Goal: Task Accomplishment & Management: Use online tool/utility

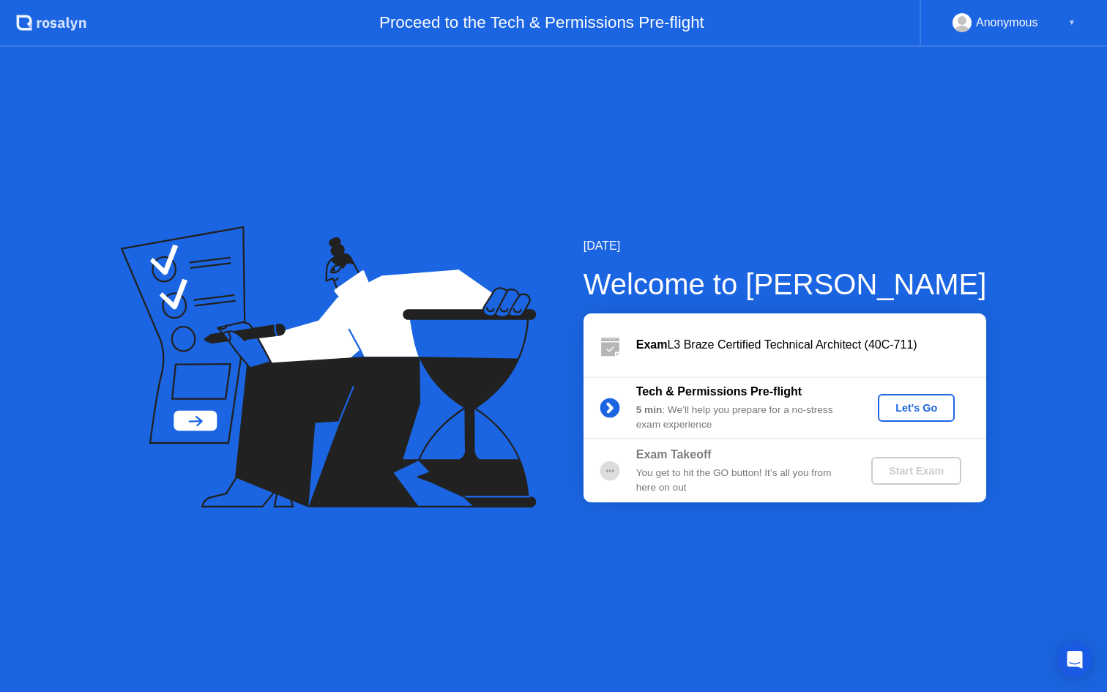
click at [907, 406] on div "Let's Go" at bounding box center [916, 408] width 65 height 12
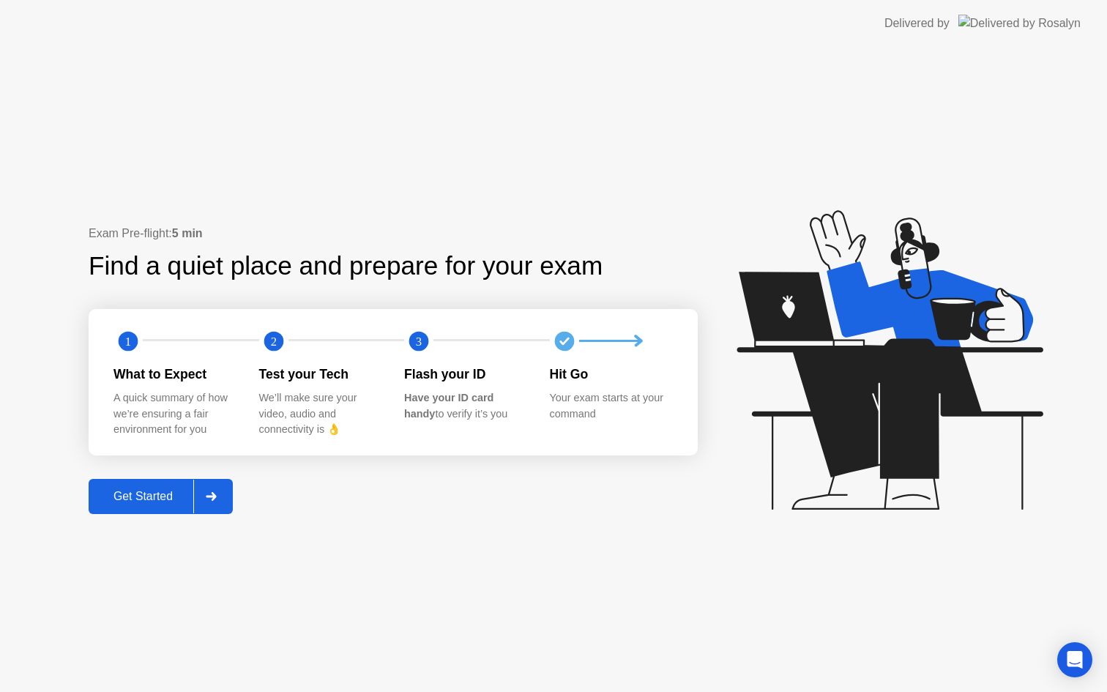
click at [154, 487] on button "Get Started" at bounding box center [161, 496] width 144 height 35
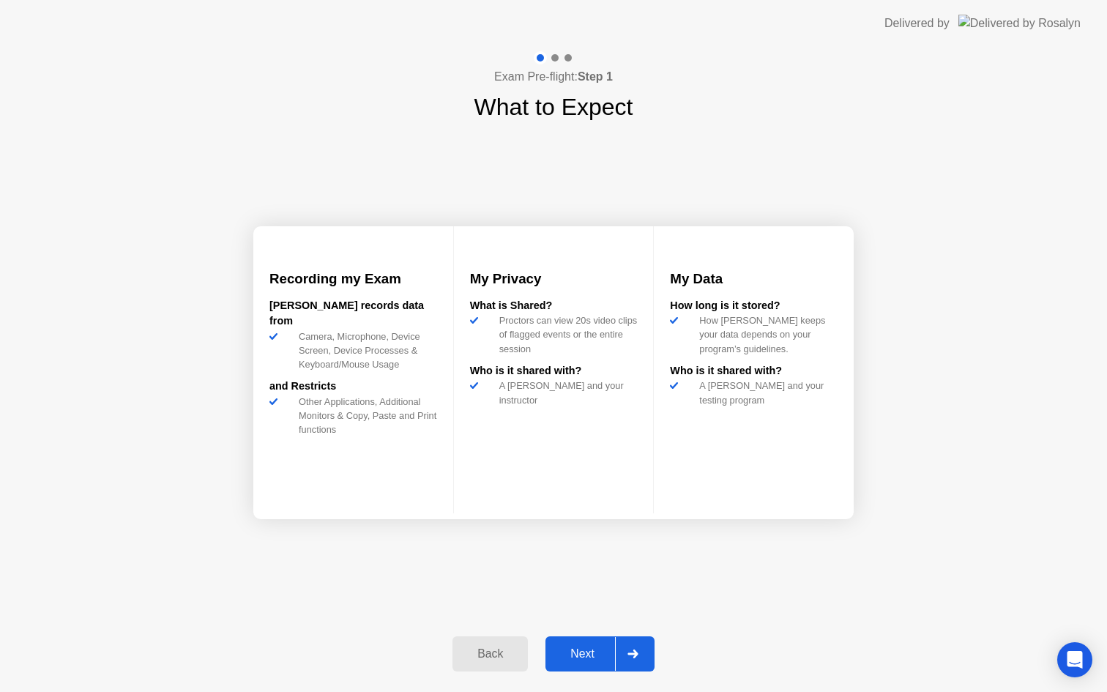
click at [578, 647] on div "Next" at bounding box center [582, 653] width 65 height 13
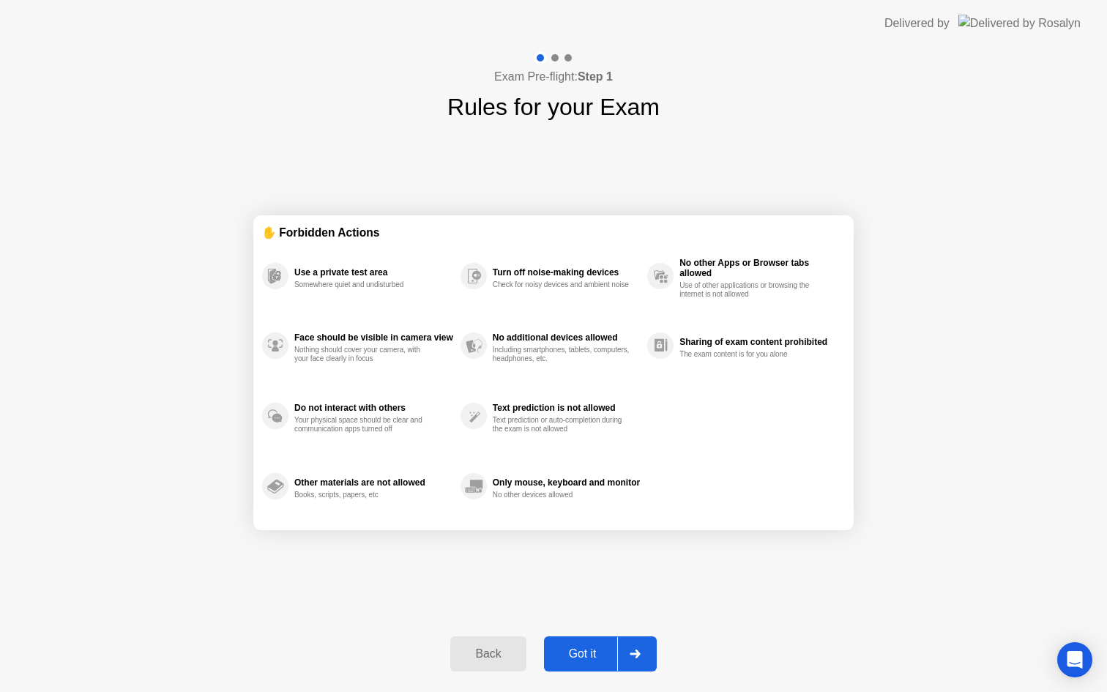
click at [578, 648] on div "Got it" at bounding box center [582, 653] width 69 height 13
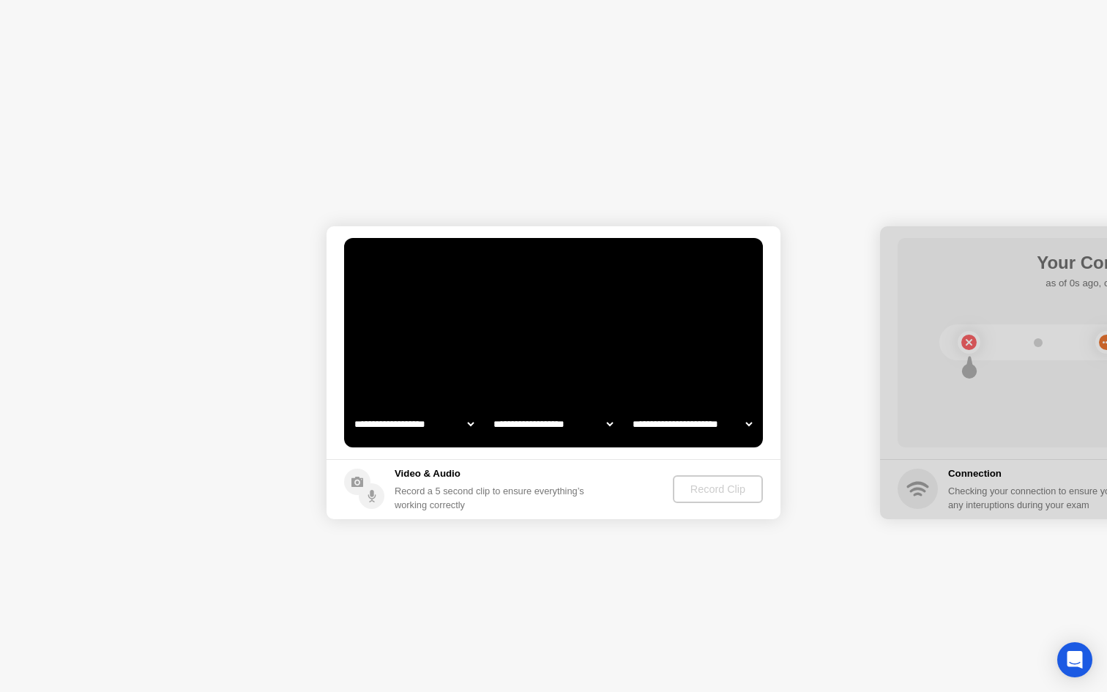
select select "**********"
select select "*******"
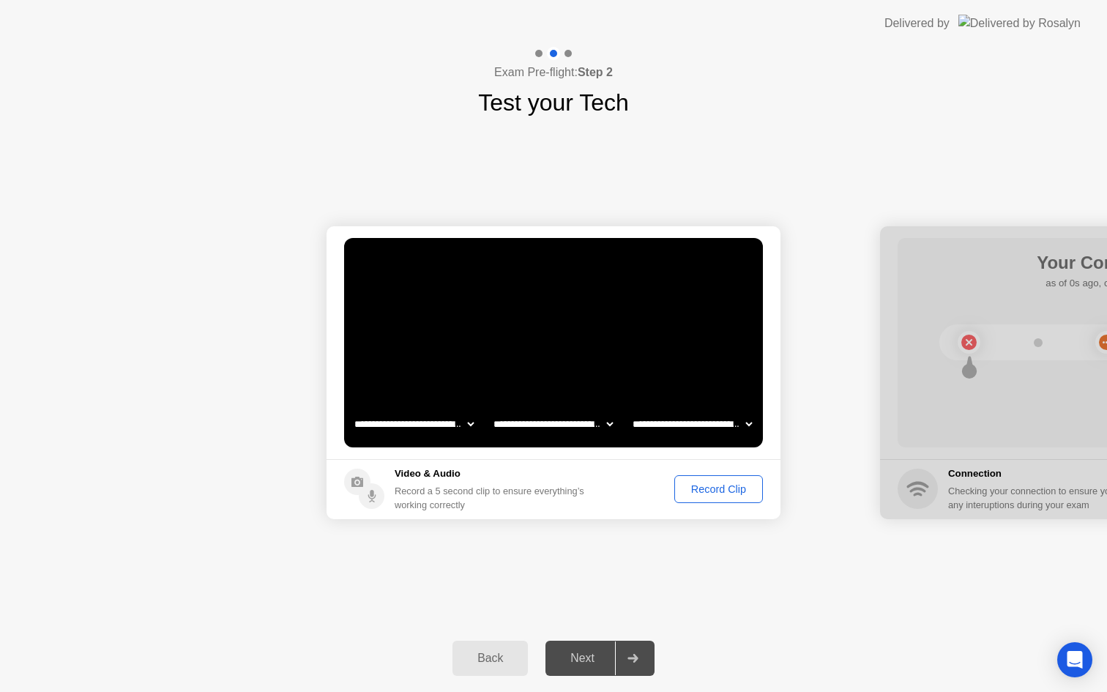
click at [709, 492] on div "Record Clip" at bounding box center [718, 489] width 78 height 12
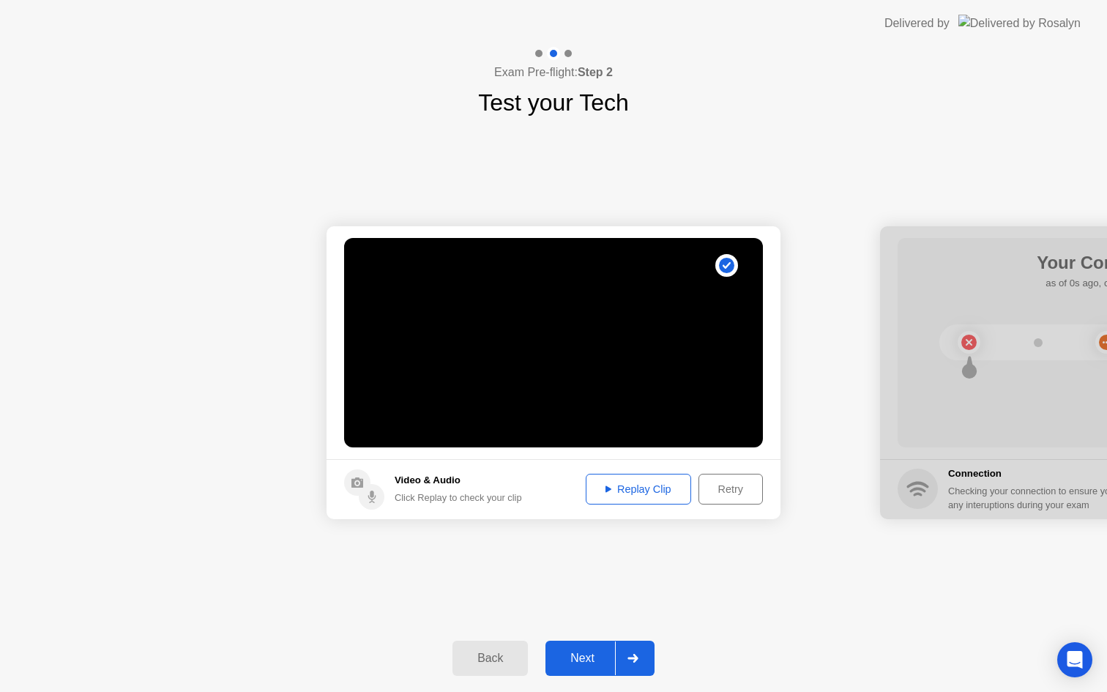
click at [582, 658] on div "Next" at bounding box center [582, 658] width 65 height 13
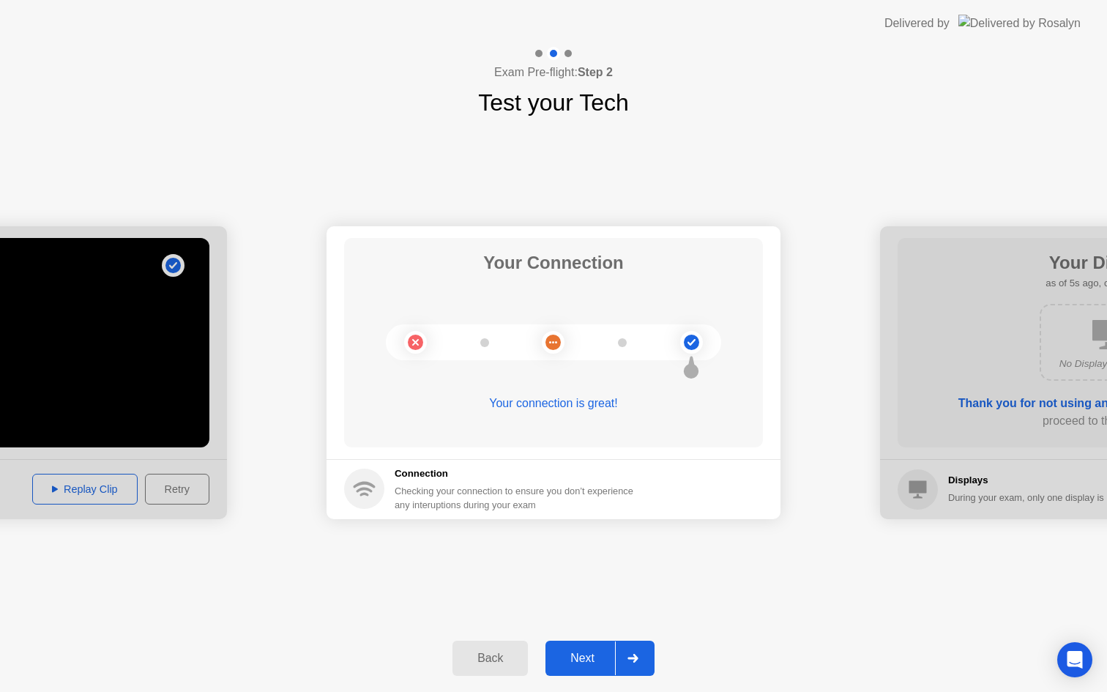
click at [591, 664] on div "Next" at bounding box center [582, 658] width 65 height 13
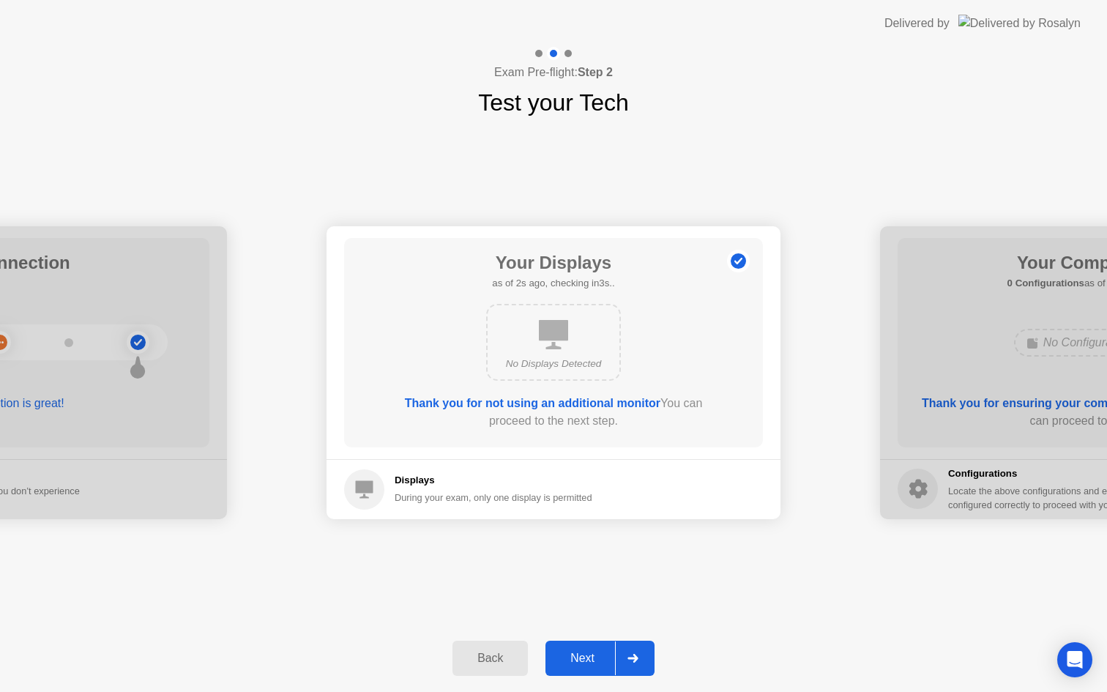
click at [580, 660] on div "Next" at bounding box center [582, 658] width 65 height 13
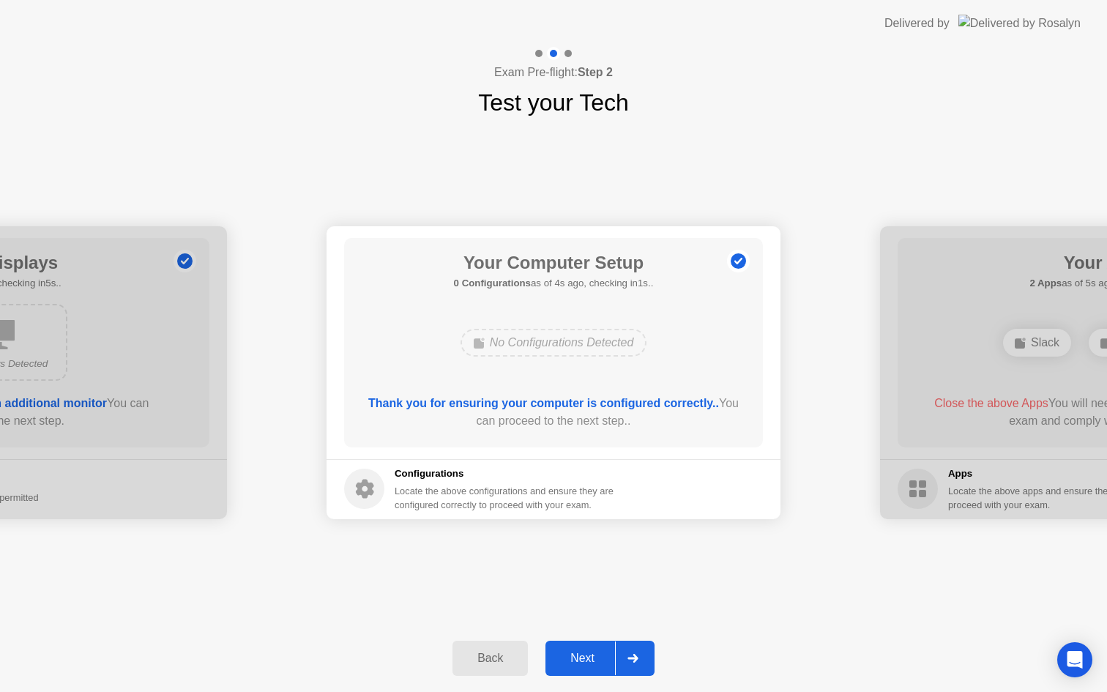
click at [579, 660] on div "Next" at bounding box center [582, 658] width 65 height 13
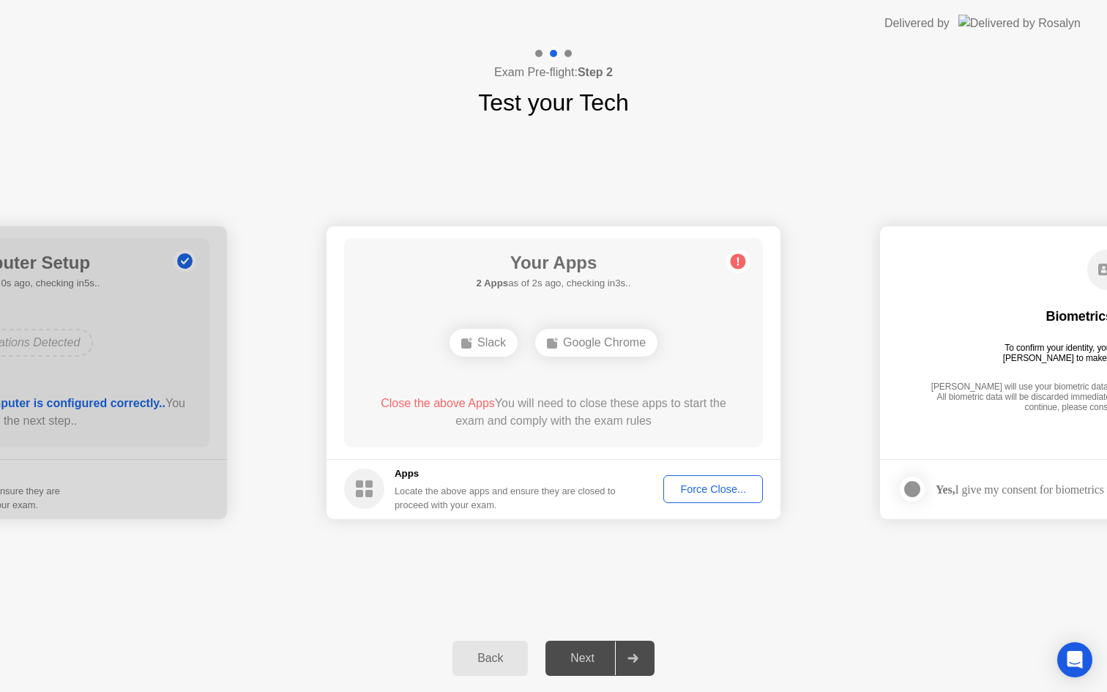
click at [693, 489] on div "Force Close..." at bounding box center [712, 489] width 89 height 12
click at [701, 483] on div "Force Close..." at bounding box center [712, 489] width 89 height 12
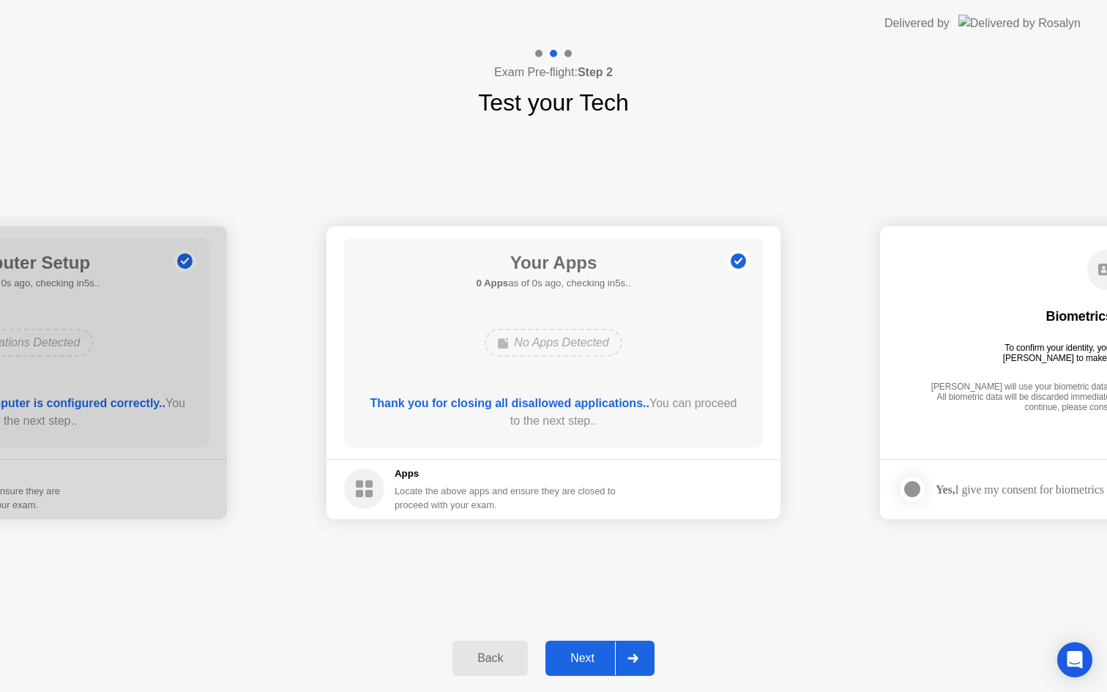
click at [581, 656] on div "Next" at bounding box center [582, 658] width 65 height 13
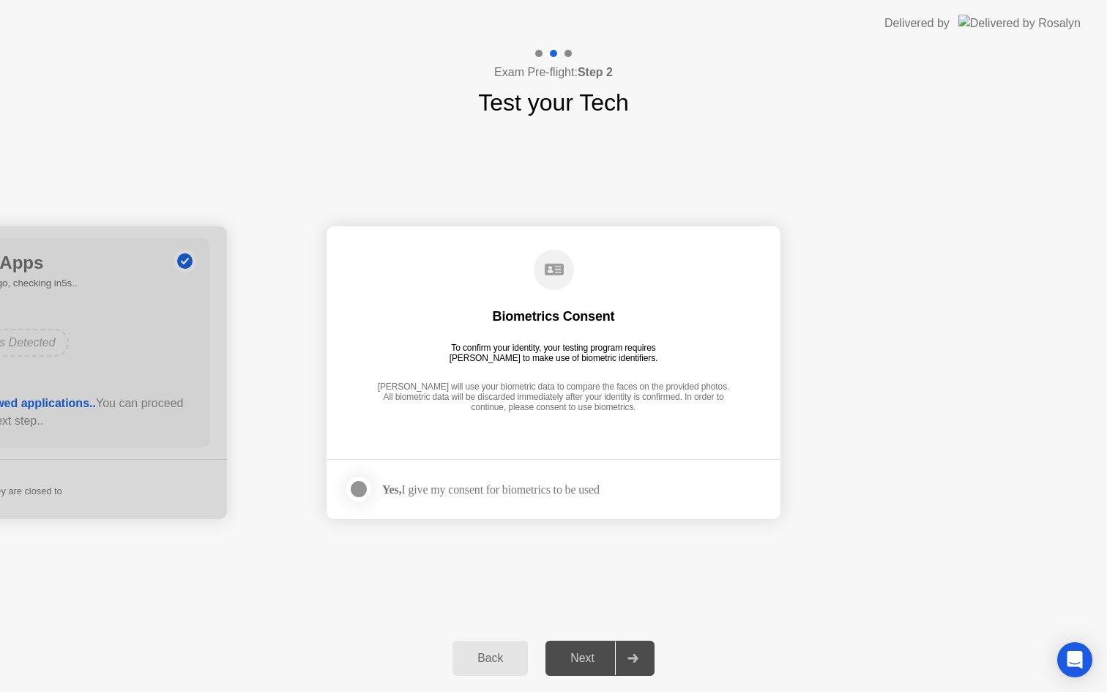
click at [424, 493] on div "Yes, I give my consent for biometrics to be used" at bounding box center [490, 489] width 217 height 14
click at [365, 490] on div at bounding box center [359, 489] width 18 height 18
click at [589, 652] on div "Next" at bounding box center [582, 658] width 65 height 13
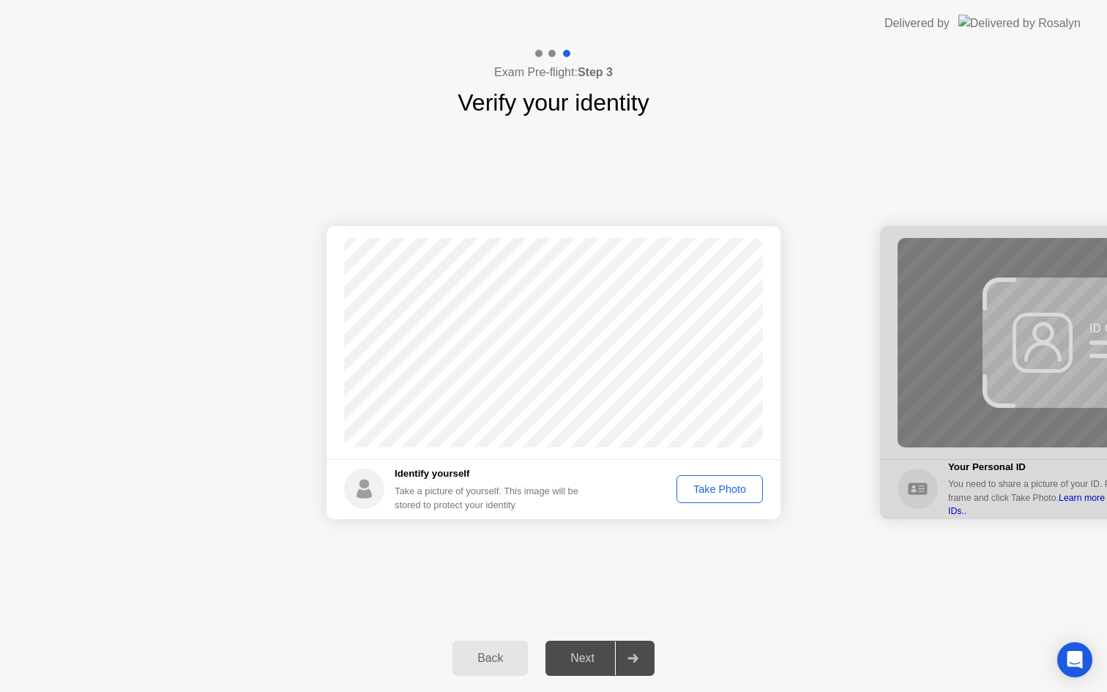
click at [706, 488] on div "Take Photo" at bounding box center [720, 489] width 76 height 12
click at [592, 654] on div "Next" at bounding box center [582, 658] width 65 height 13
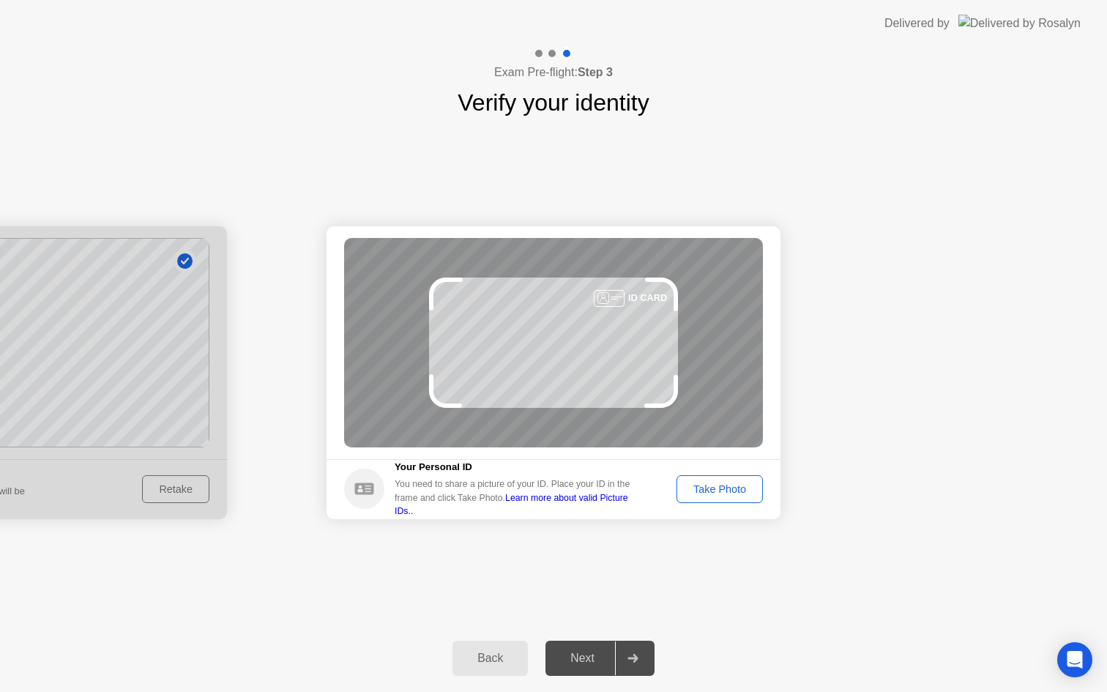
click at [682, 489] on div "Take Photo" at bounding box center [720, 489] width 76 height 12
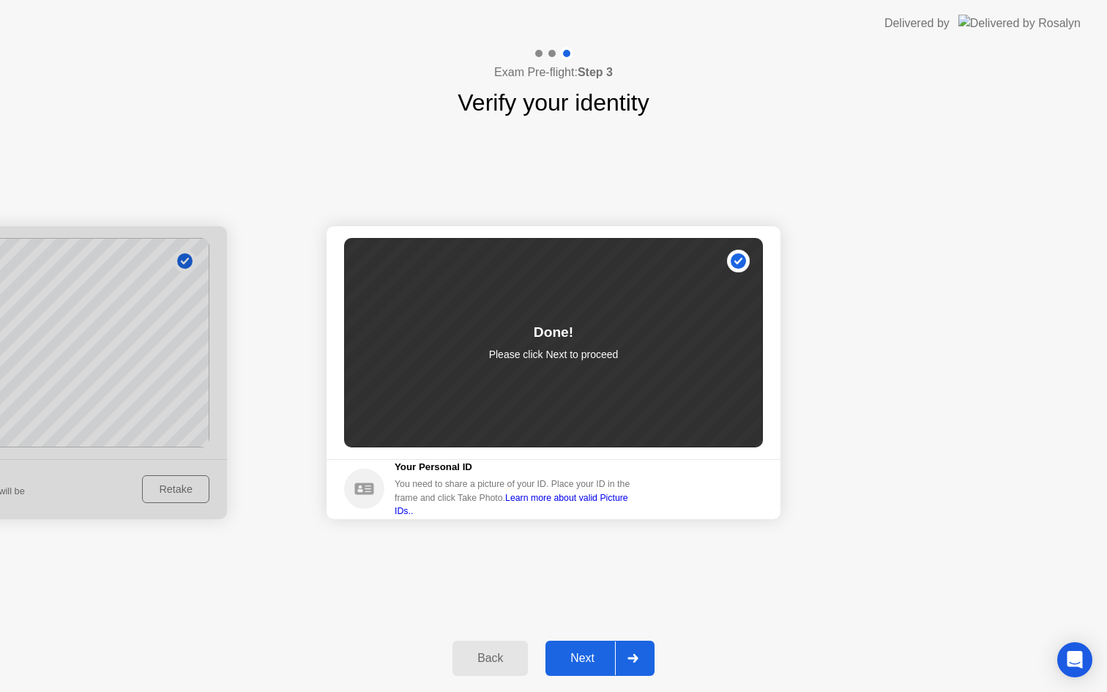
click at [600, 658] on div "Next" at bounding box center [582, 658] width 65 height 13
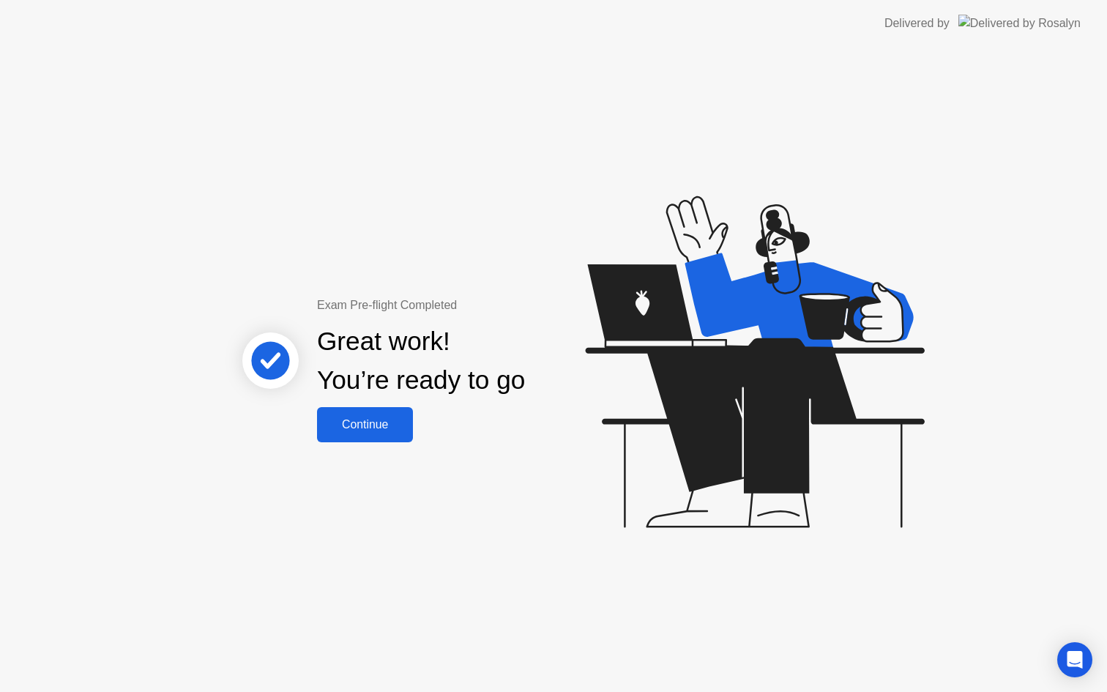
click at [387, 428] on div "Continue" at bounding box center [364, 424] width 87 height 13
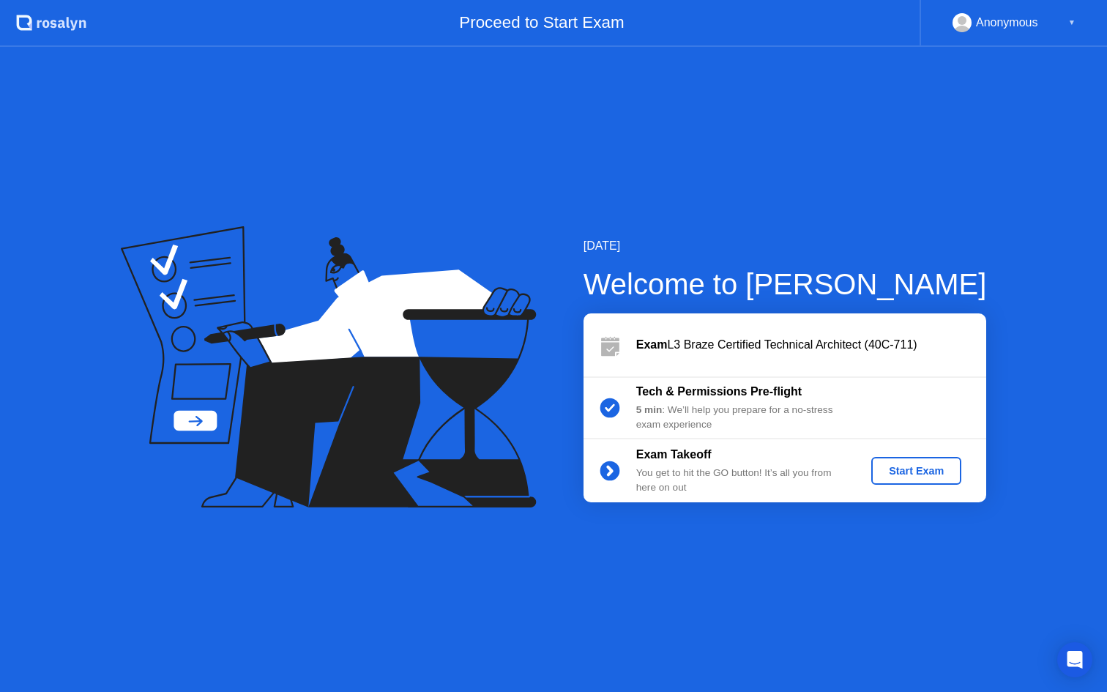
click at [911, 471] on div "Start Exam" at bounding box center [916, 471] width 78 height 12
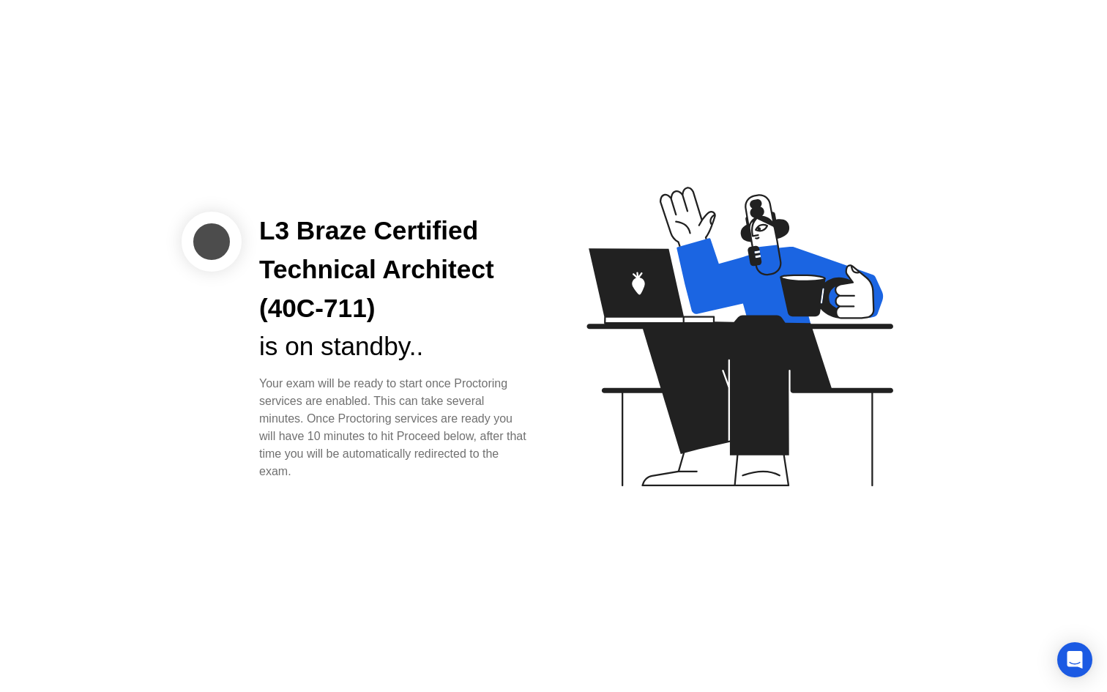
click at [355, 241] on div "L3 Braze Certified Technical Architect (40C-711)" at bounding box center [394, 270] width 271 height 116
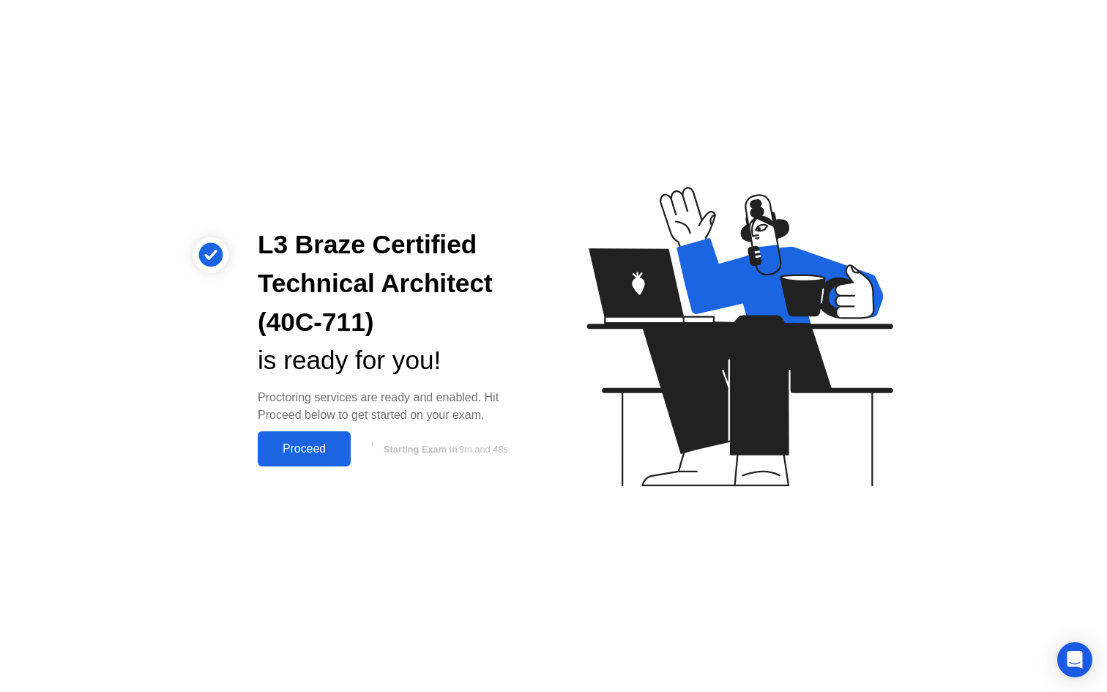
click at [295, 451] on div "Proceed" at bounding box center [304, 448] width 84 height 13
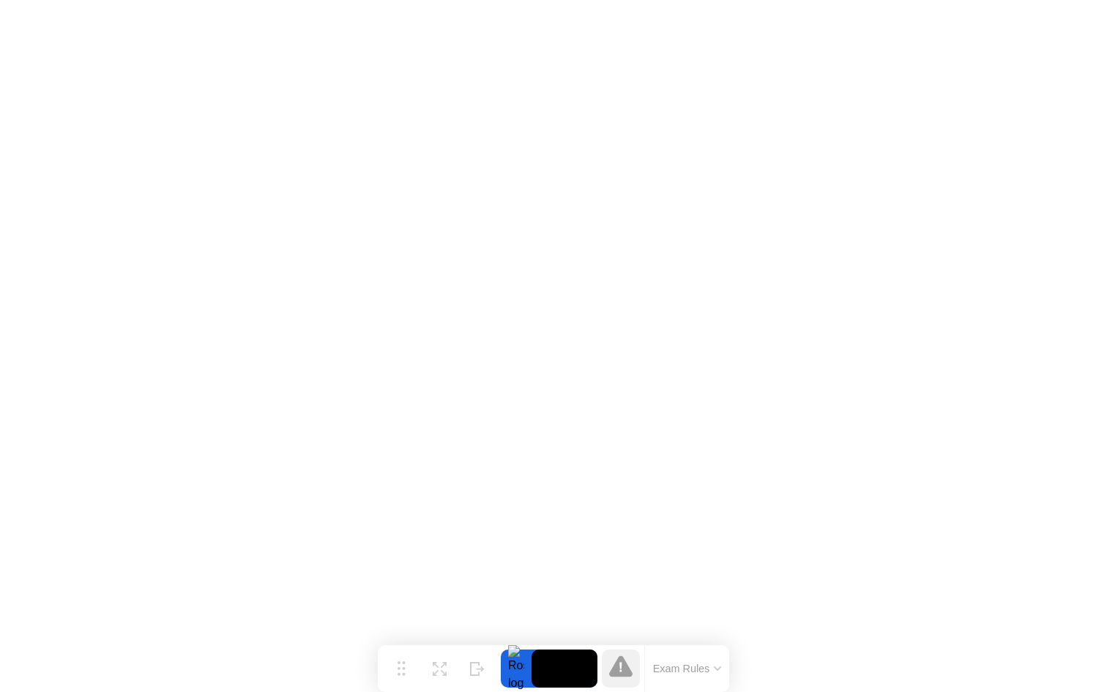
click at [618, 661] on icon at bounding box center [620, 665] width 23 height 21
click at [687, 666] on button "Exam Rules" at bounding box center [688, 668] width 78 height 13
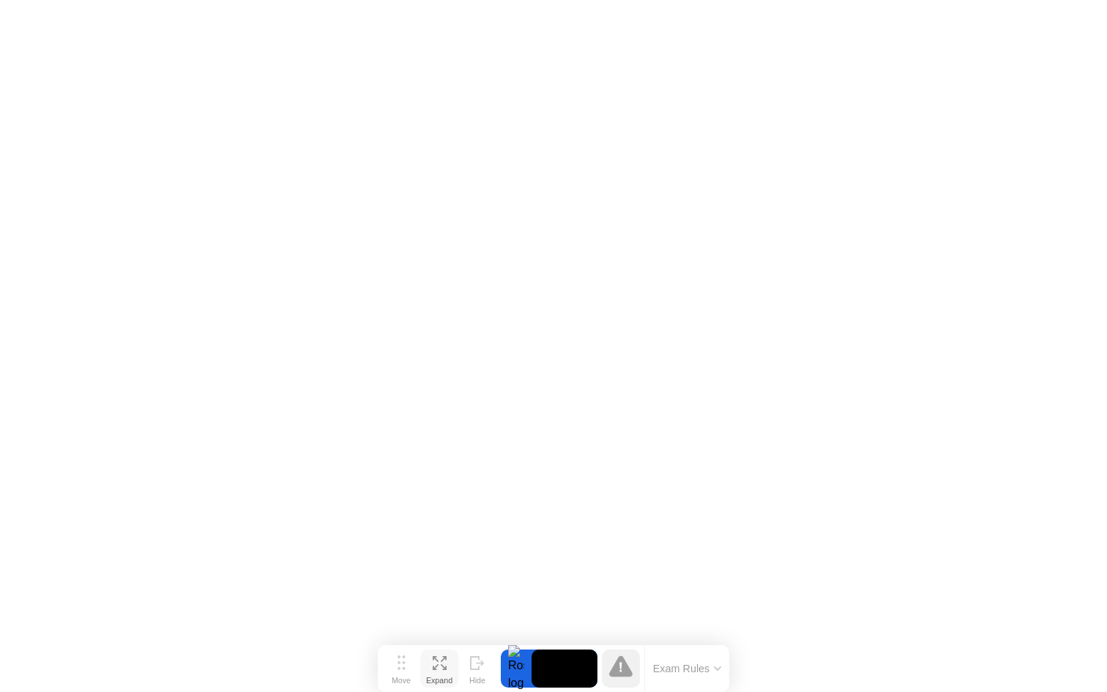
click at [441, 667] on icon at bounding box center [440, 663] width 14 height 14
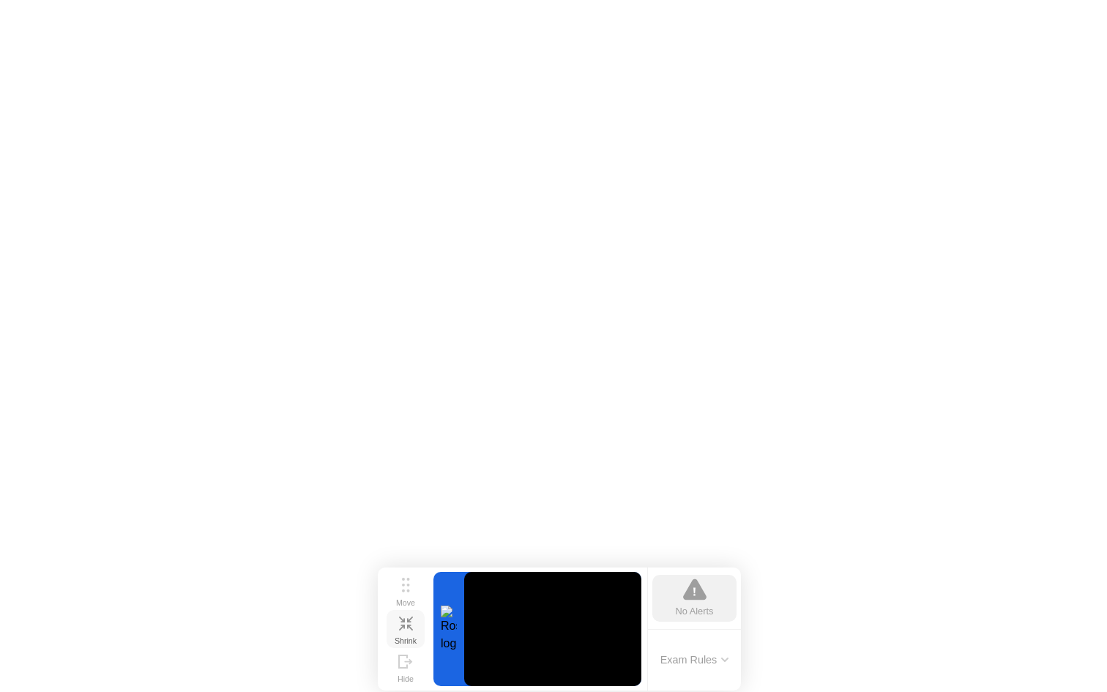
click at [408, 628] on icon at bounding box center [406, 623] width 14 height 14
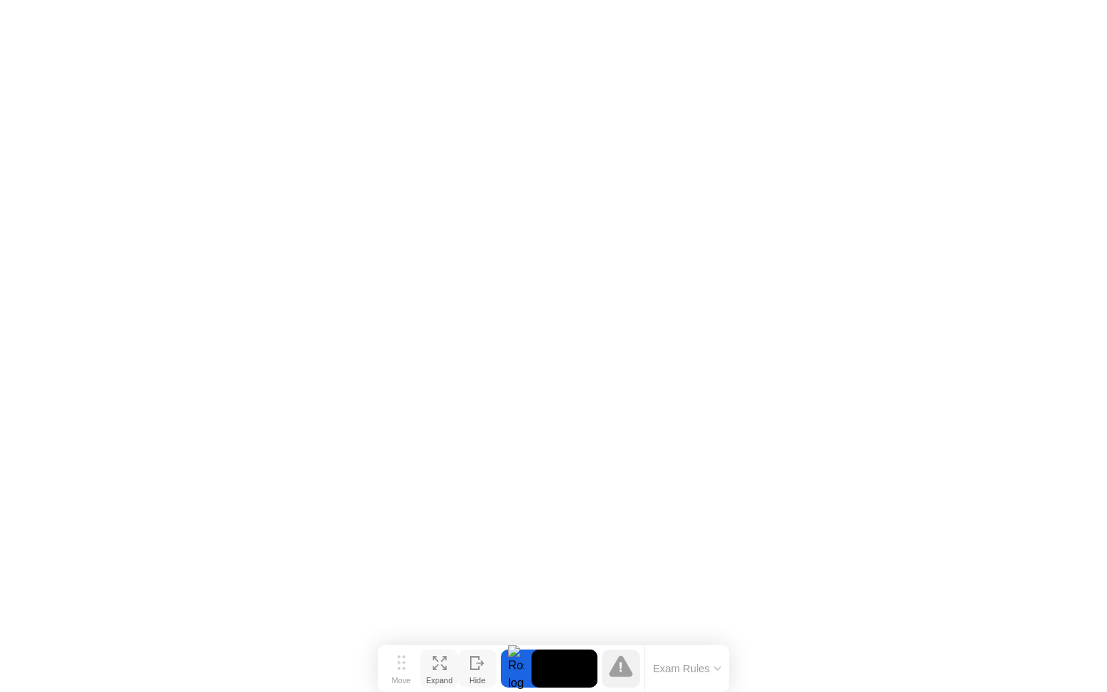
click at [469, 668] on button "Hide" at bounding box center [477, 668] width 38 height 38
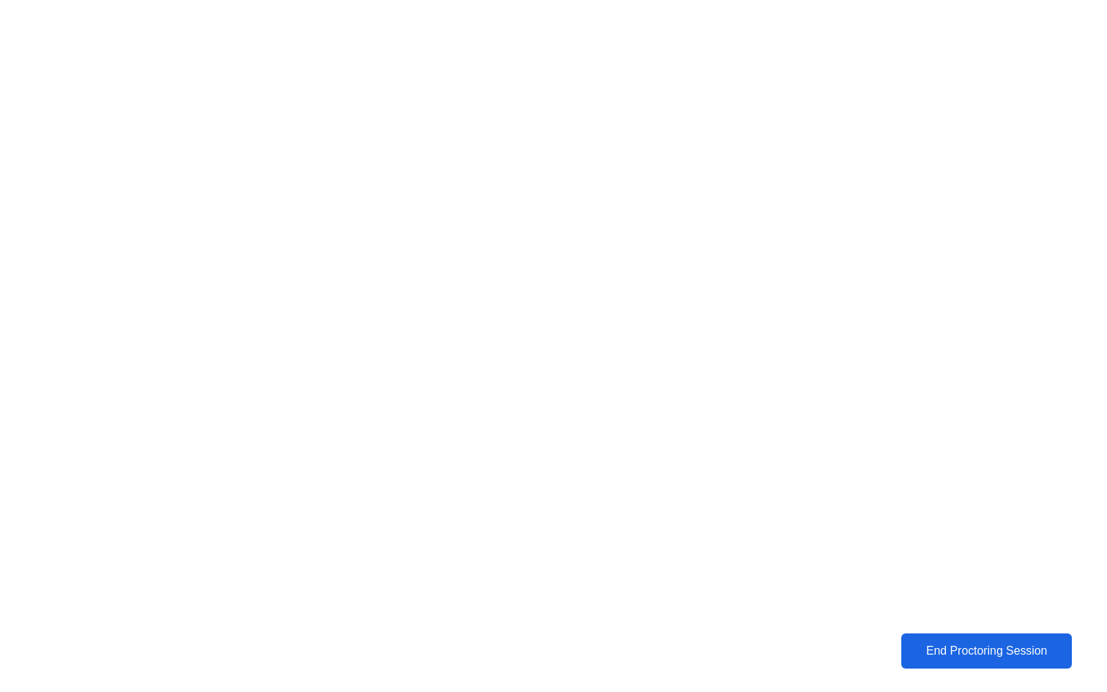
click at [935, 653] on div "End Proctoring Session" at bounding box center [986, 650] width 163 height 13
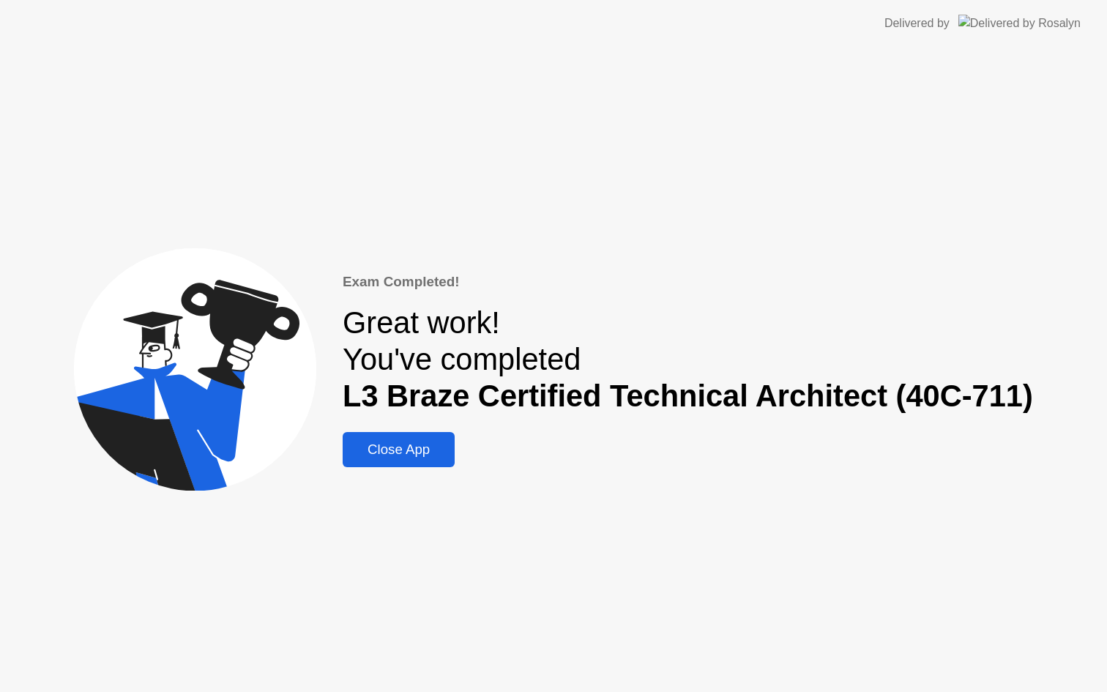
click at [408, 447] on div "Close App" at bounding box center [398, 449] width 103 height 16
